Goal: Information Seeking & Learning: Learn about a topic

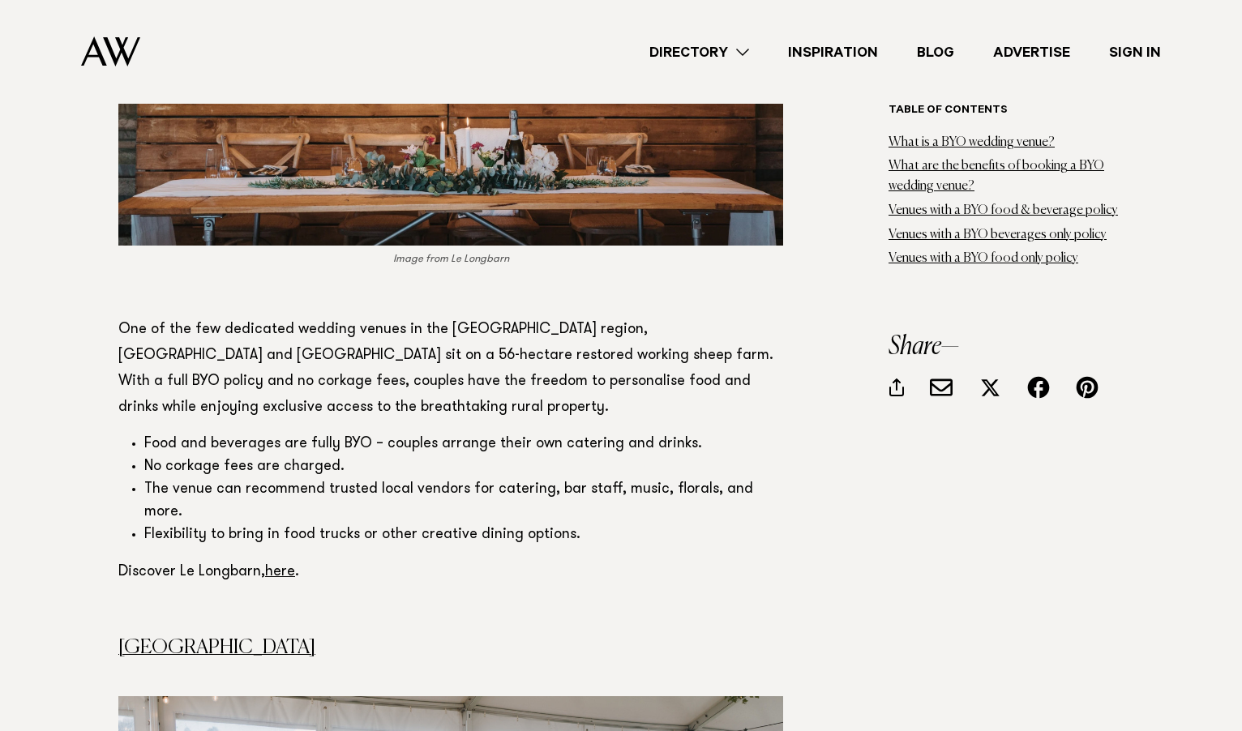
scroll to position [3000, 0]
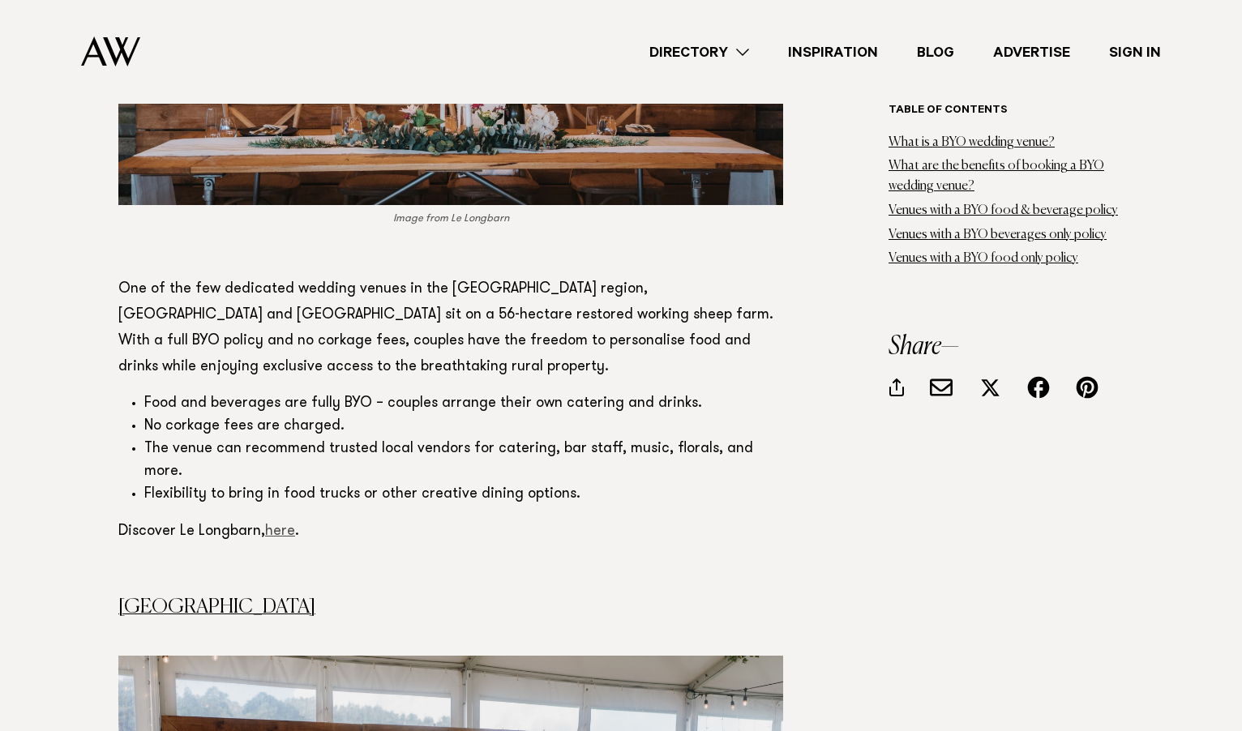
click at [282, 525] on link "here" at bounding box center [280, 532] width 30 height 15
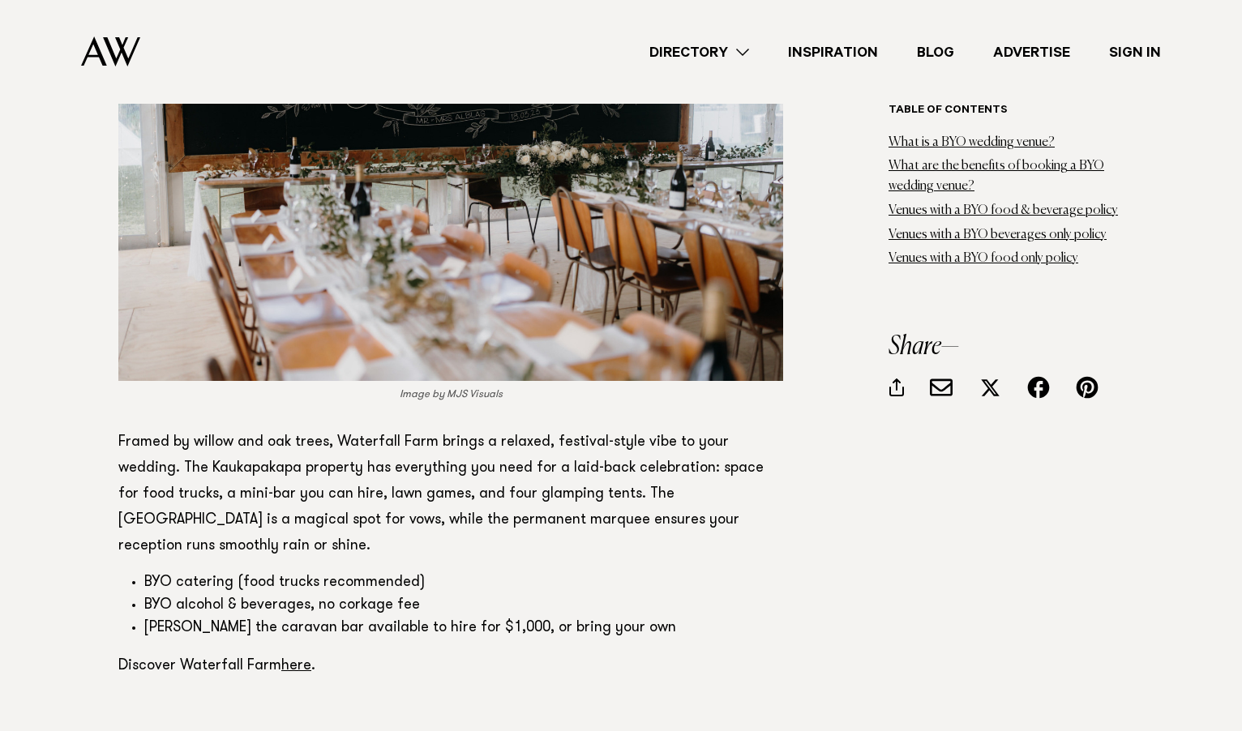
scroll to position [3730, 0]
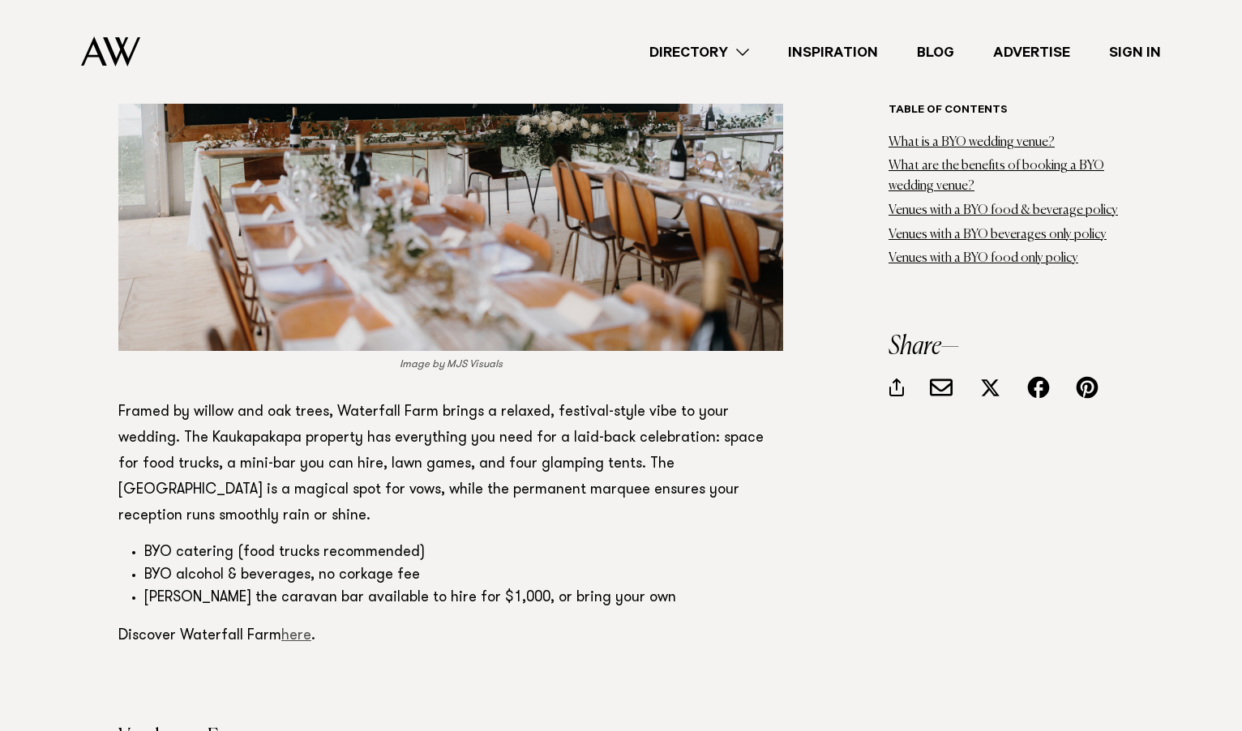
click at [296, 629] on link "here" at bounding box center [296, 636] width 30 height 15
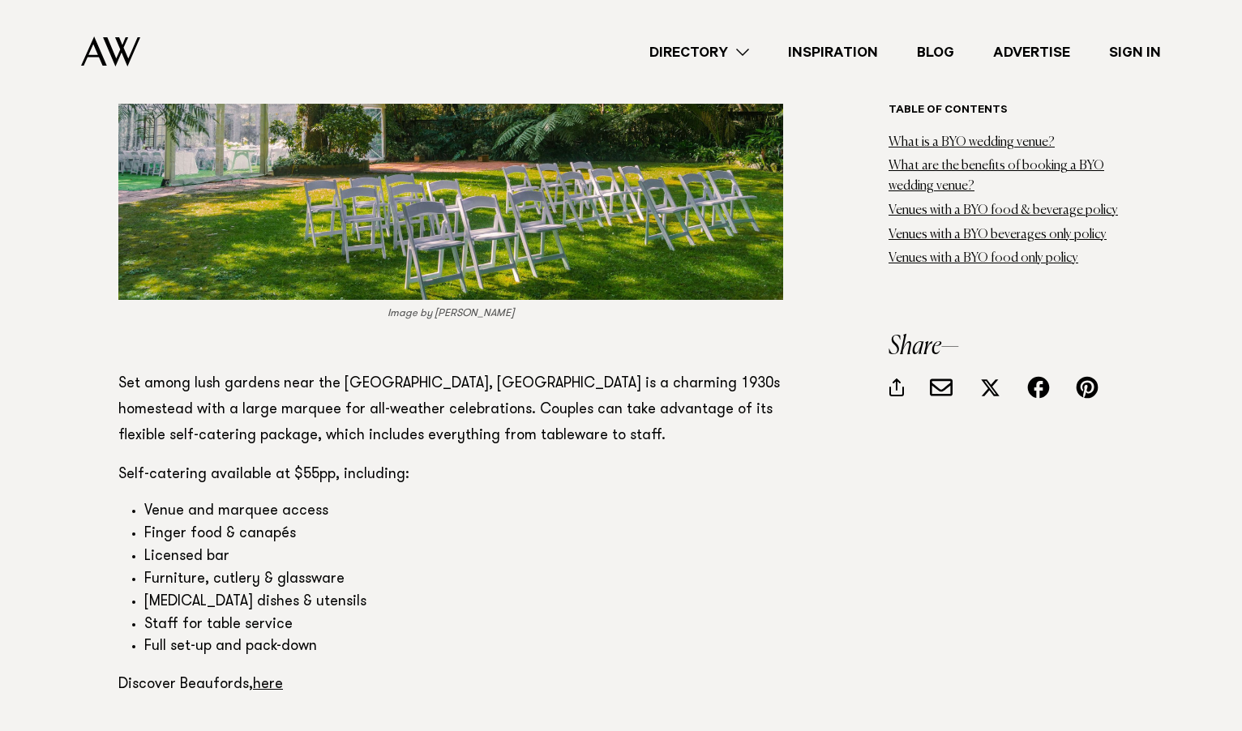
scroll to position [8676, 0]
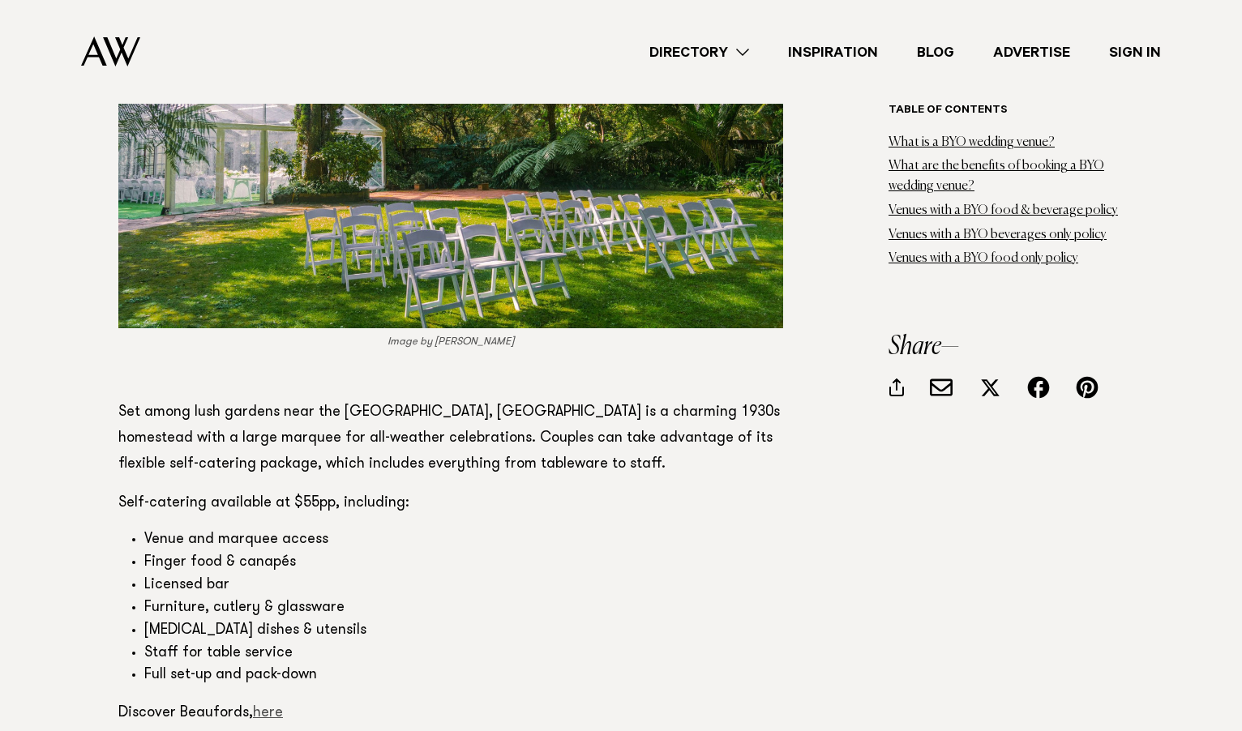
click at [264, 706] on link "here" at bounding box center [268, 713] width 30 height 15
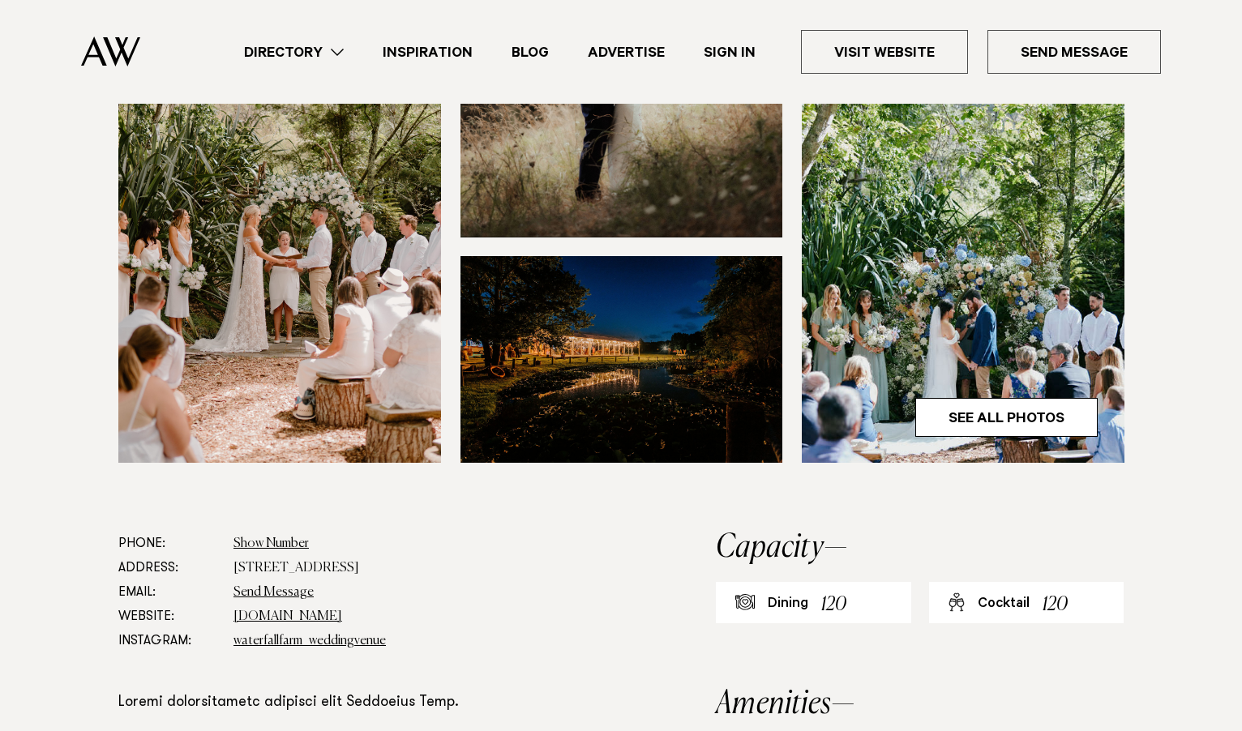
scroll to position [487, 0]
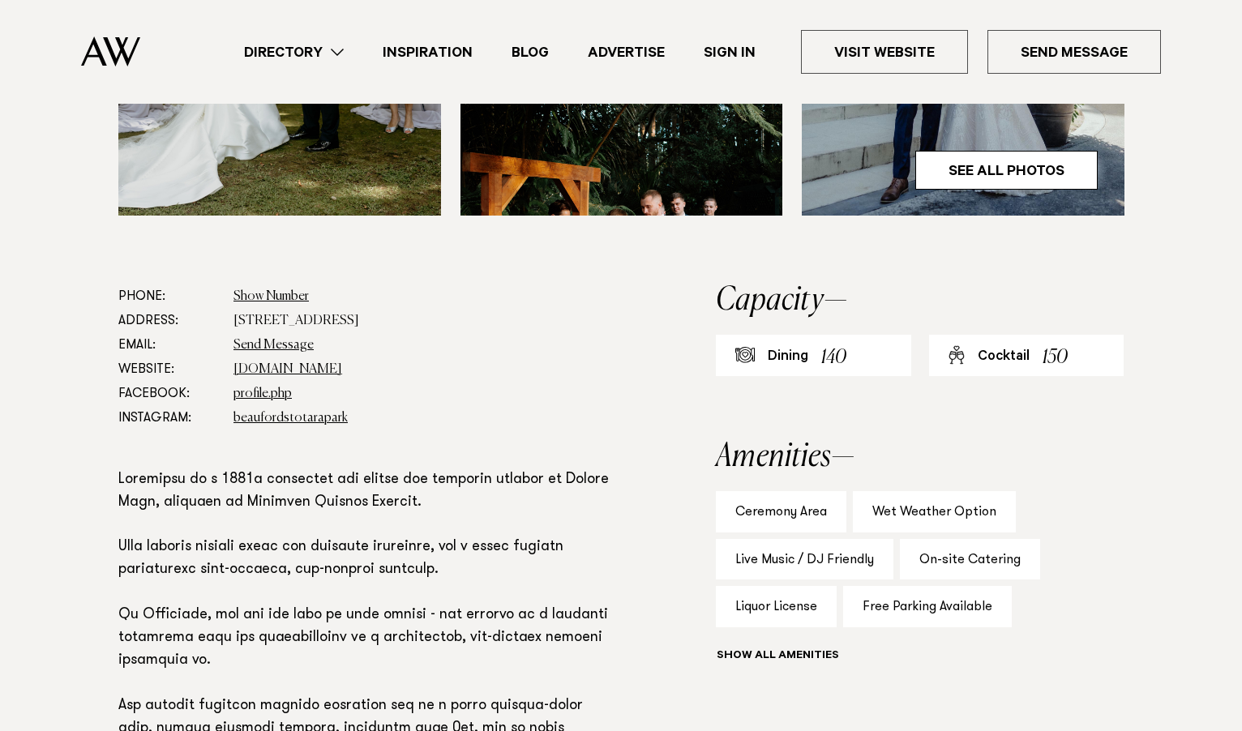
scroll to position [649, 0]
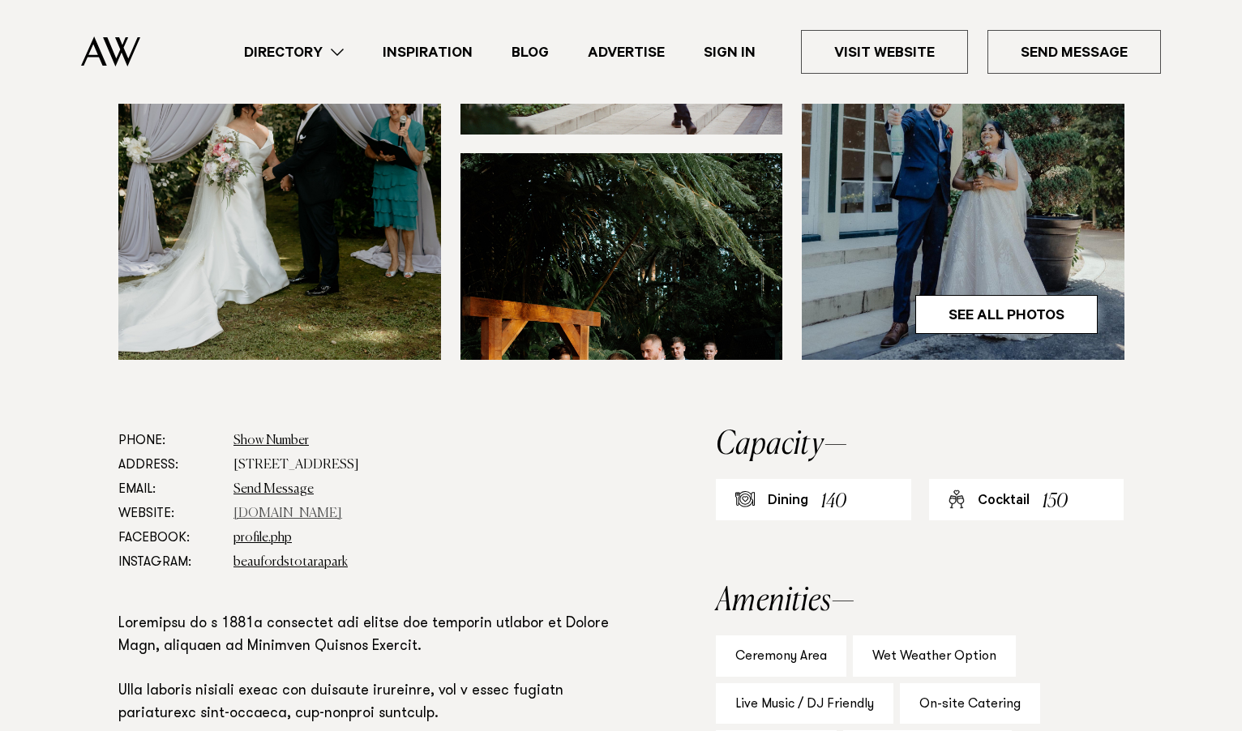
click at [274, 508] on link "[DOMAIN_NAME]" at bounding box center [288, 514] width 109 height 13
